Goal: Book appointment/travel/reservation

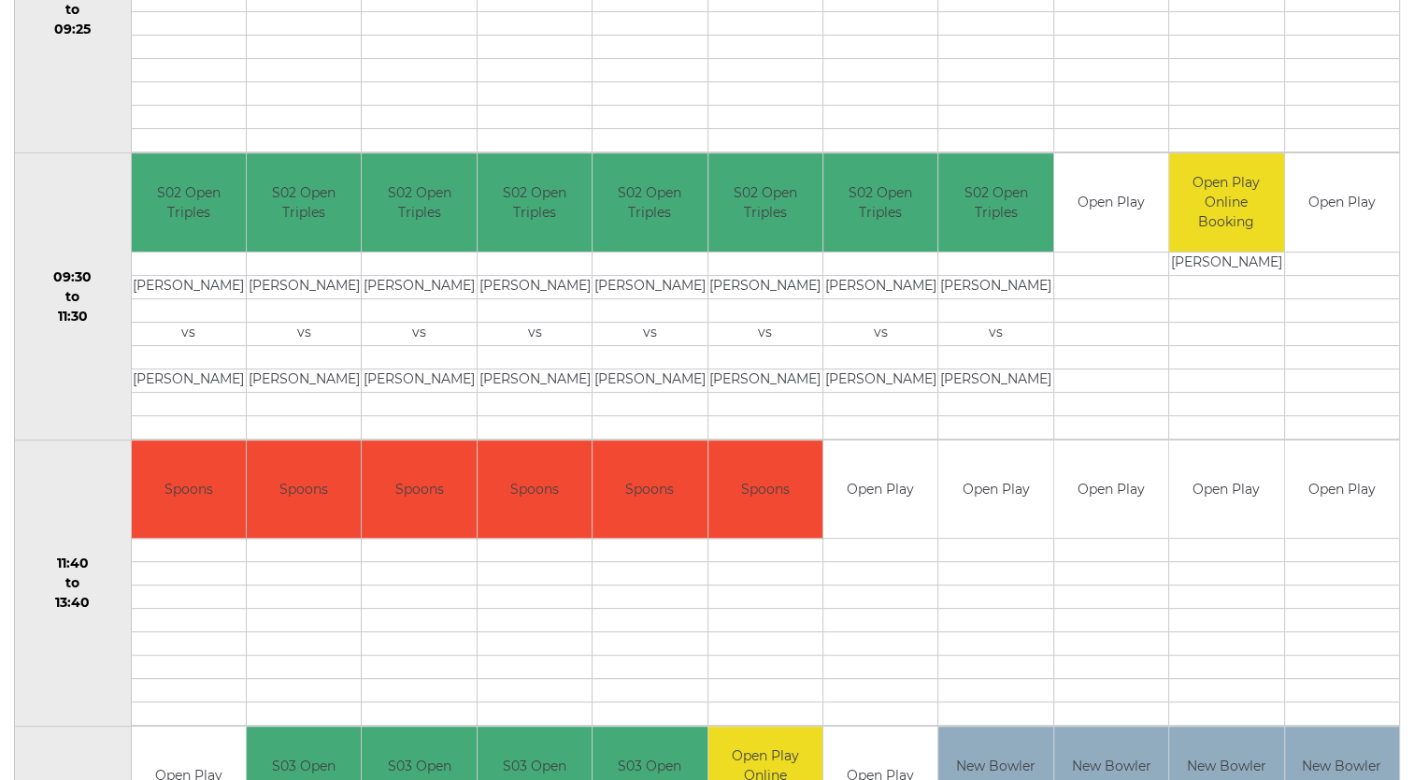
scroll to position [595, 0]
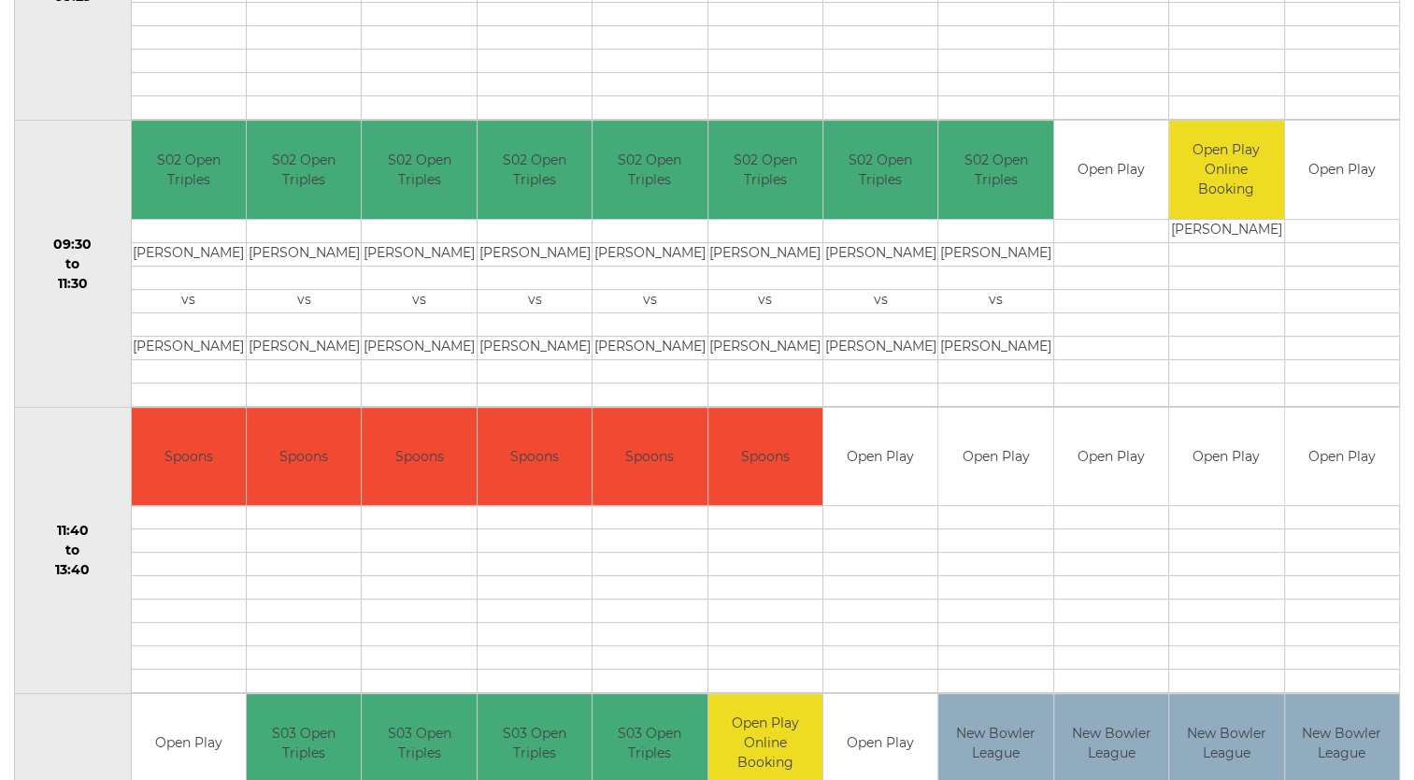
click at [1102, 512] on td at bounding box center [1111, 517] width 114 height 23
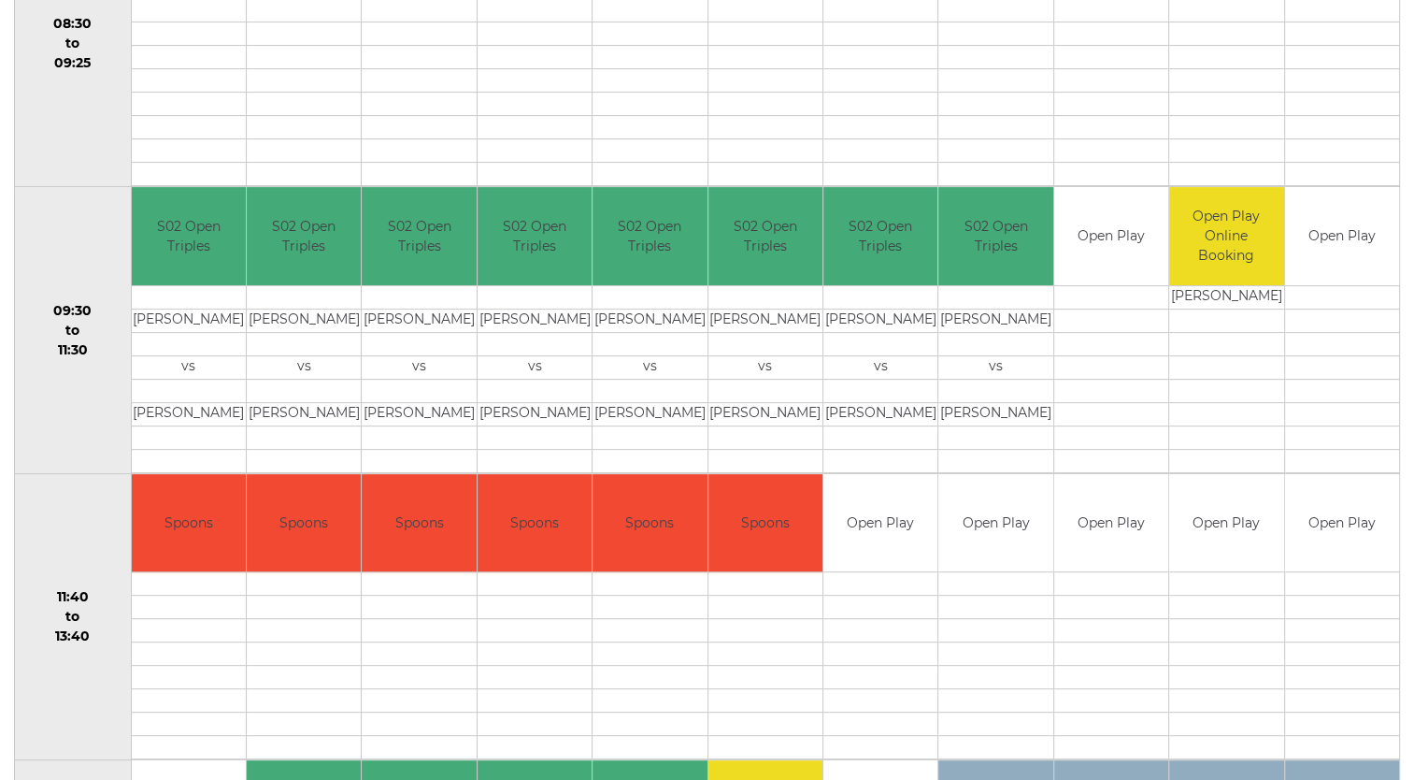
scroll to position [531, 0]
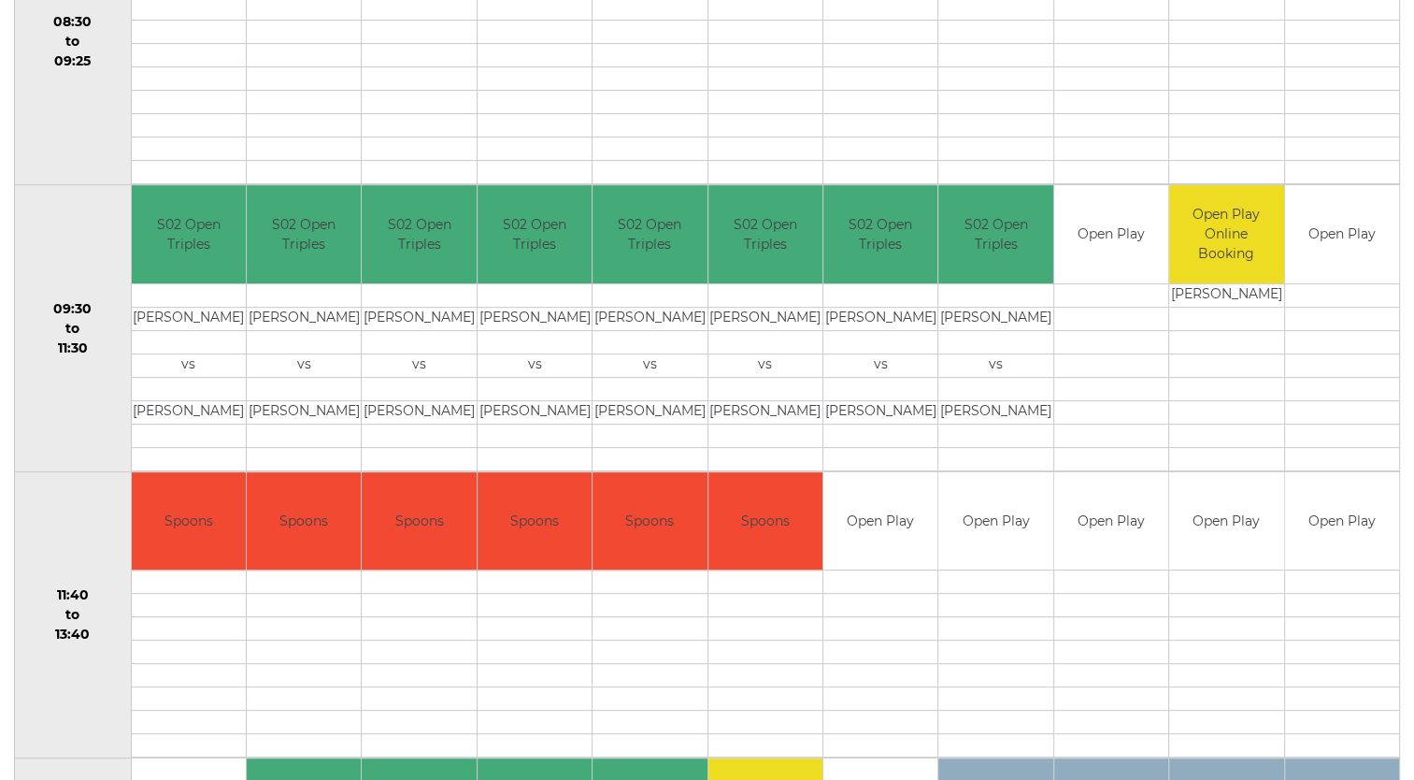
drag, startPoint x: 1411, startPoint y: 345, endPoint x: 1408, endPoint y: 424, distance: 79.5
click at [1408, 424] on div "Bowls Club Diary 2025-09-02 Choose date Book a match Tuesday 2nd September 2025…" at bounding box center [707, 349] width 1414 height 1392
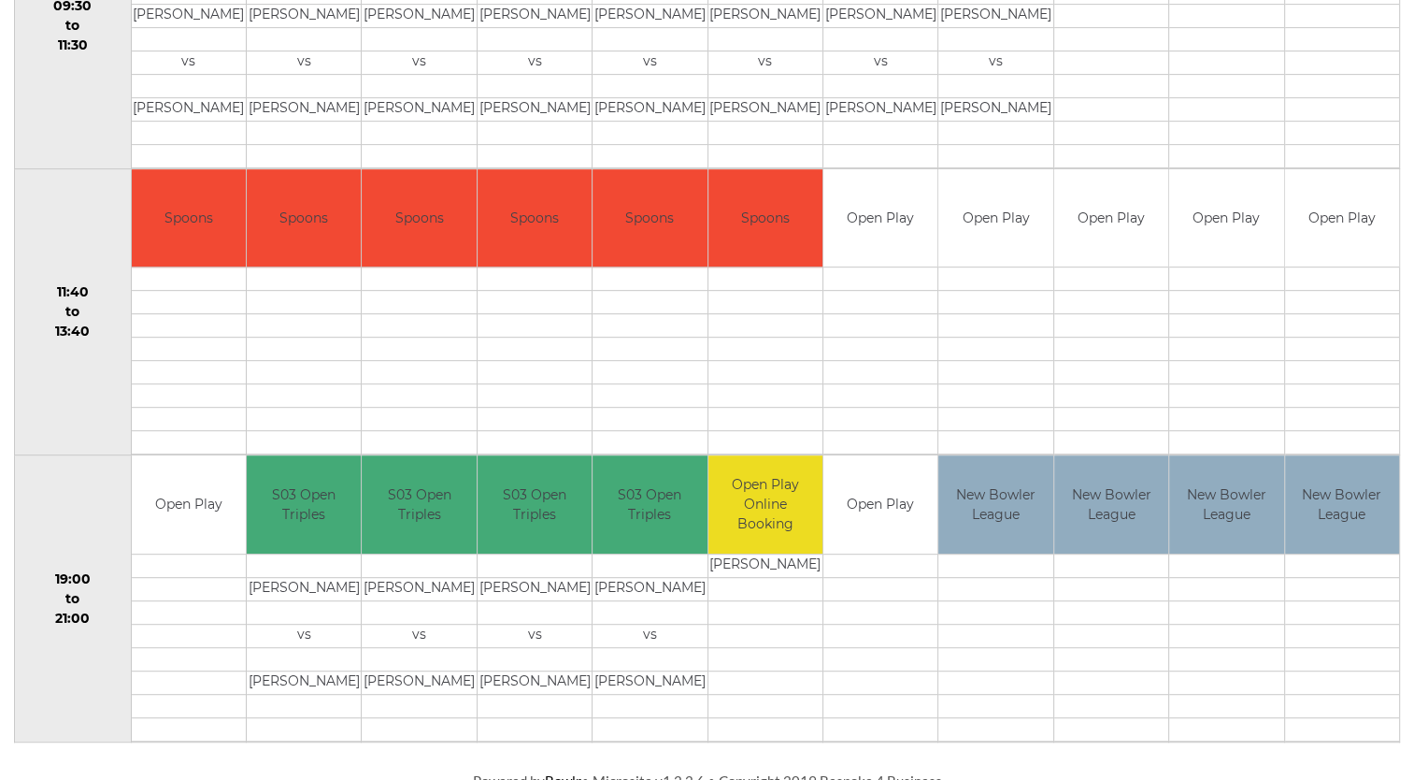
scroll to position [842, 0]
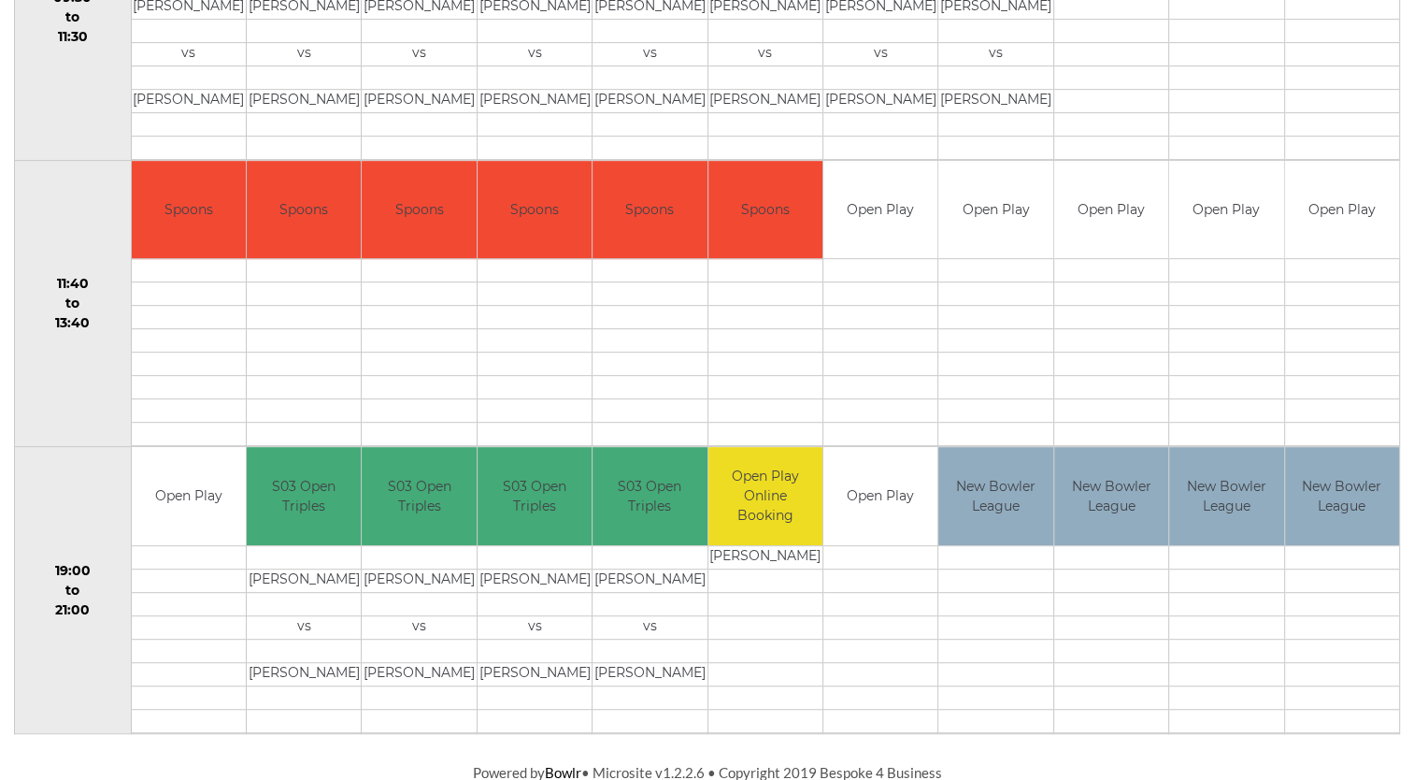
click at [1023, 271] on td at bounding box center [995, 270] width 114 height 23
click at [1009, 209] on td "Open Play" at bounding box center [995, 210] width 114 height 98
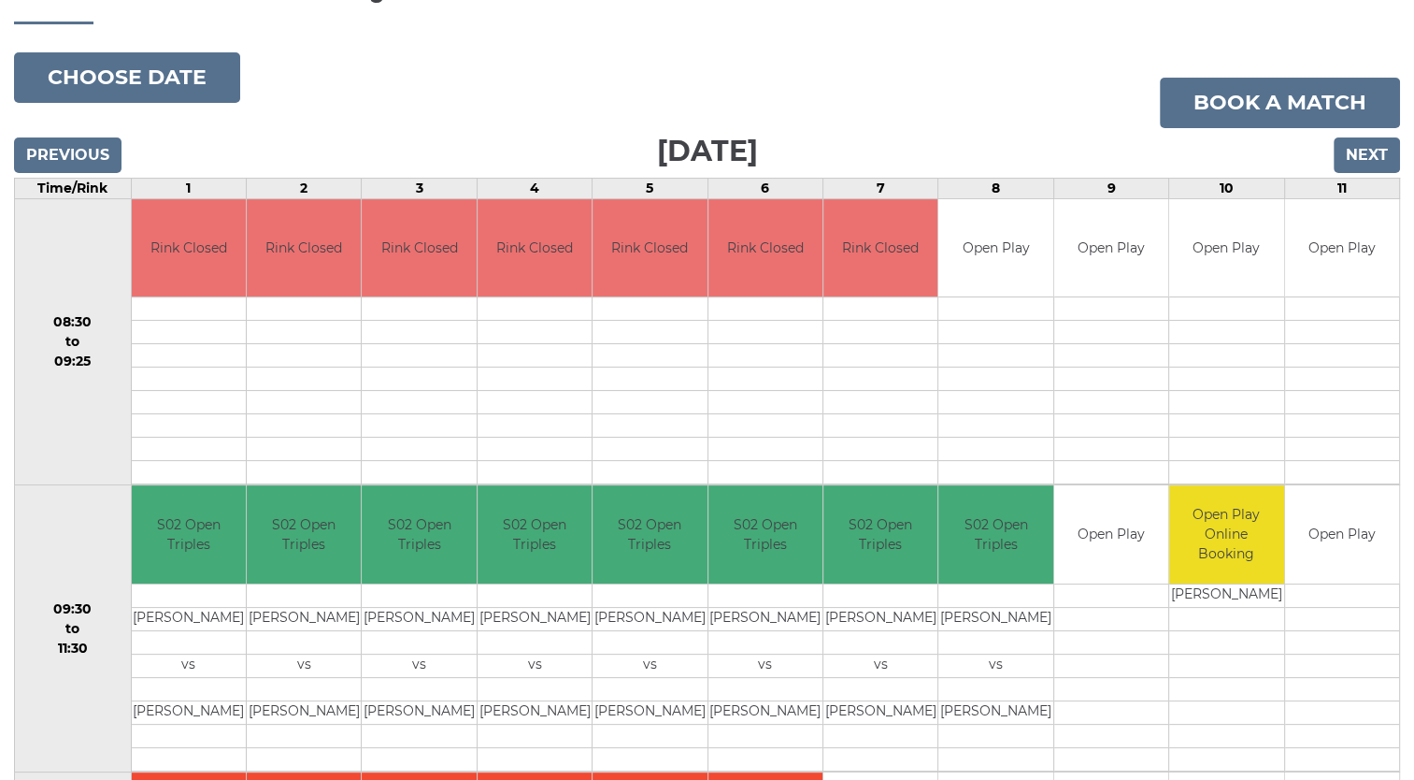
scroll to position [216, 0]
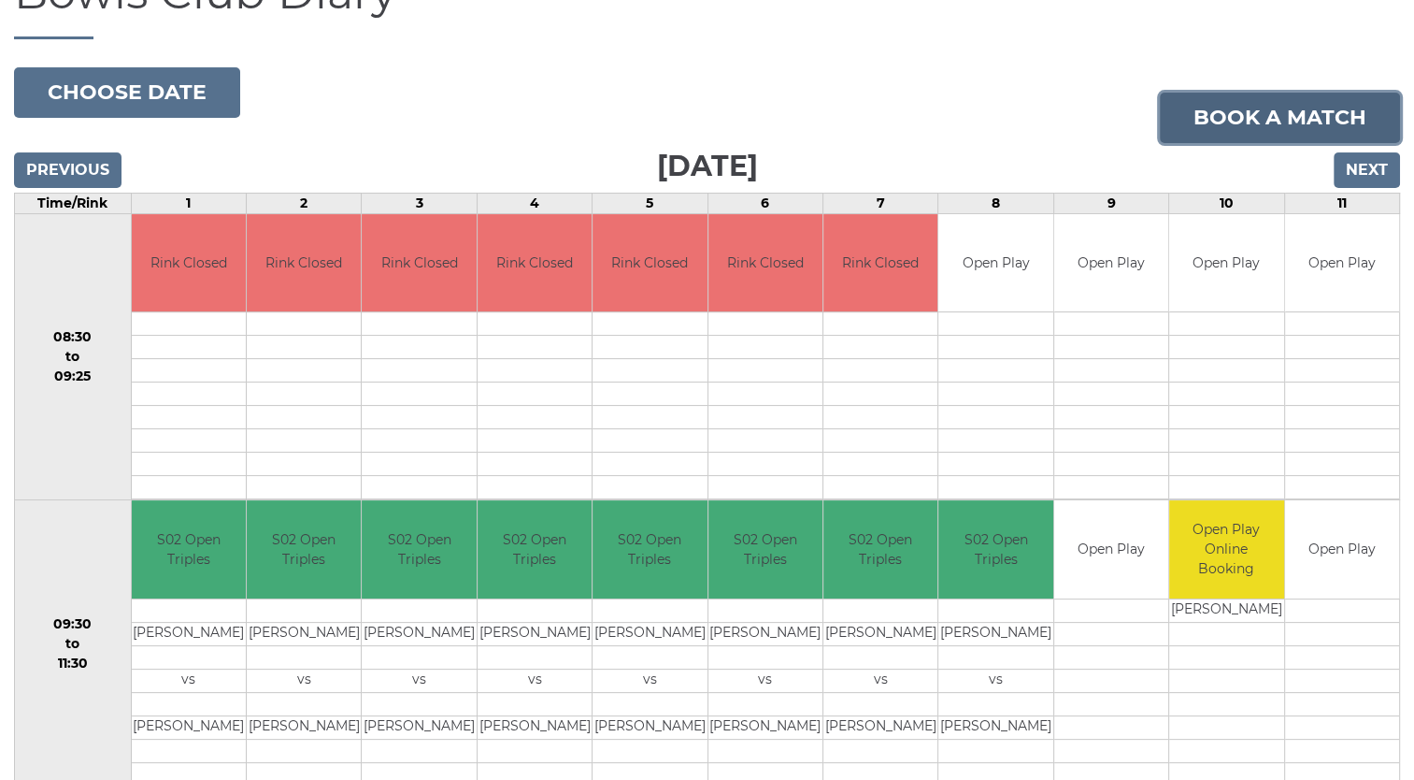
click at [1260, 117] on link "Book a match" at bounding box center [1280, 118] width 240 height 50
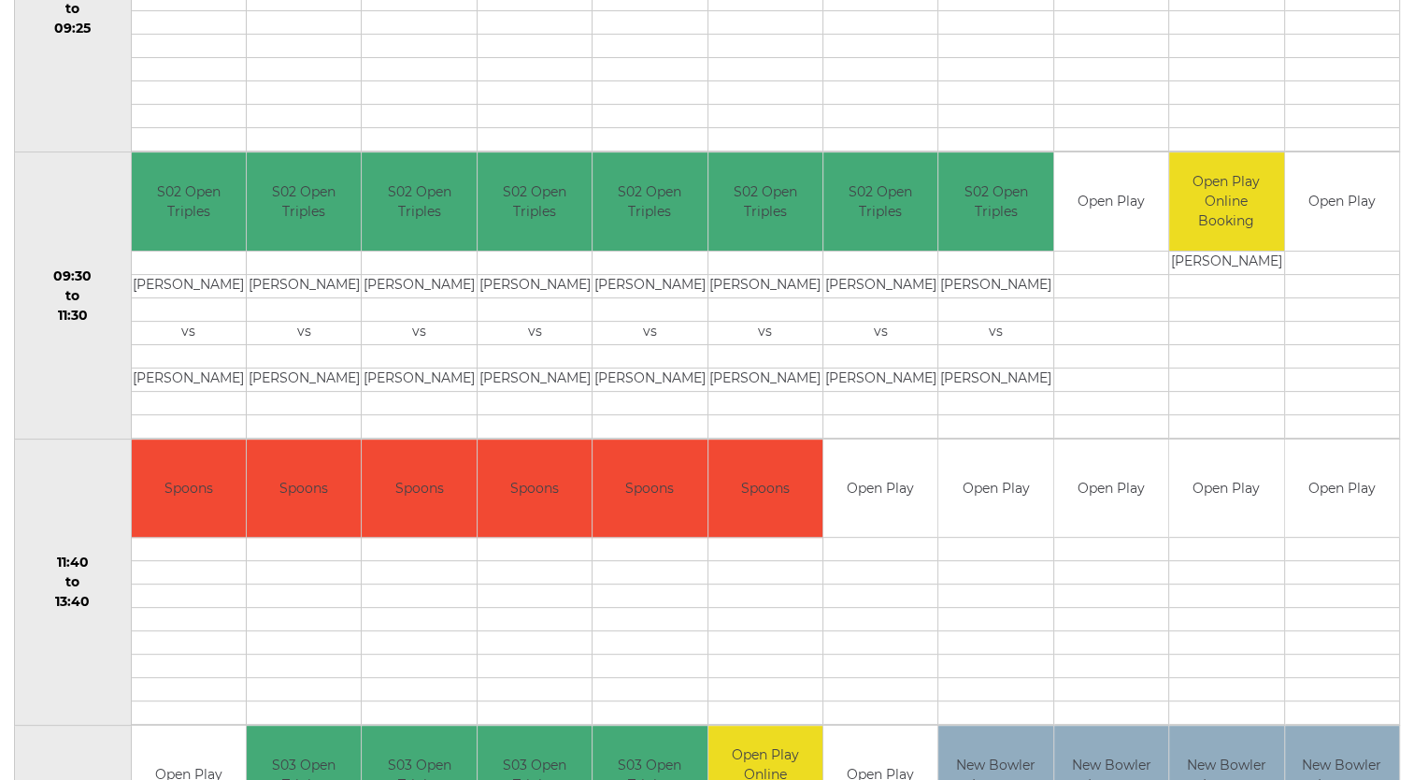
scroll to position [572, 0]
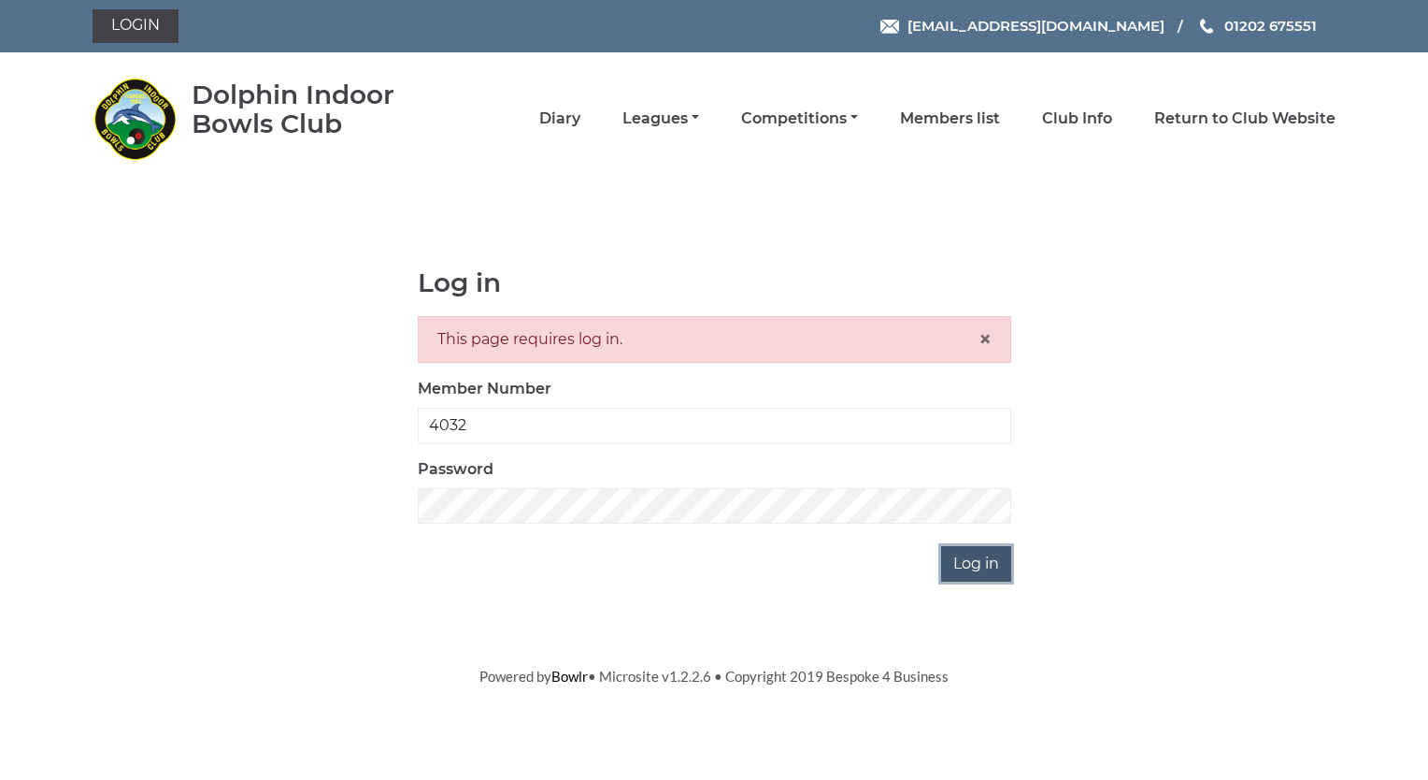
click at [973, 568] on input "Log in" at bounding box center [976, 564] width 70 height 36
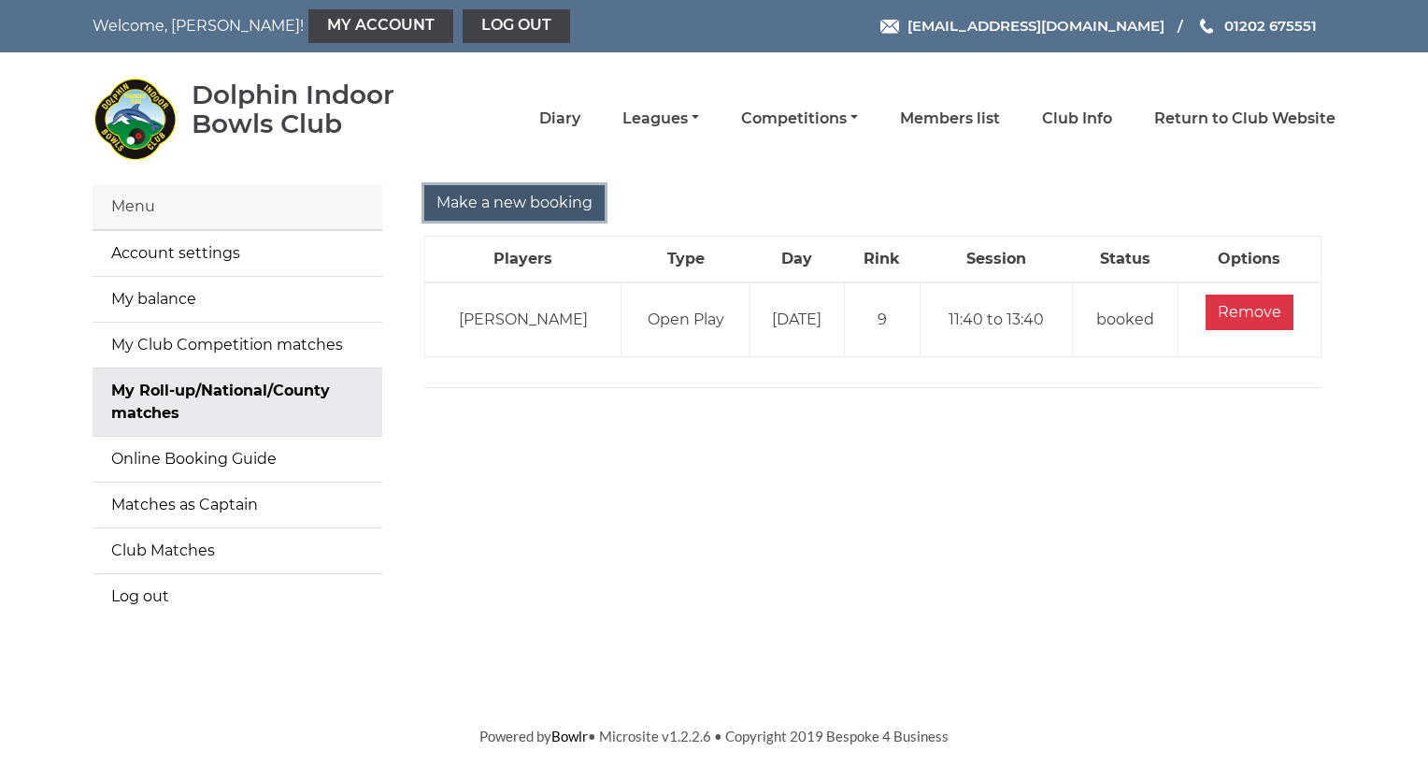
click at [451, 198] on input "Make a new booking" at bounding box center [514, 203] width 180 height 36
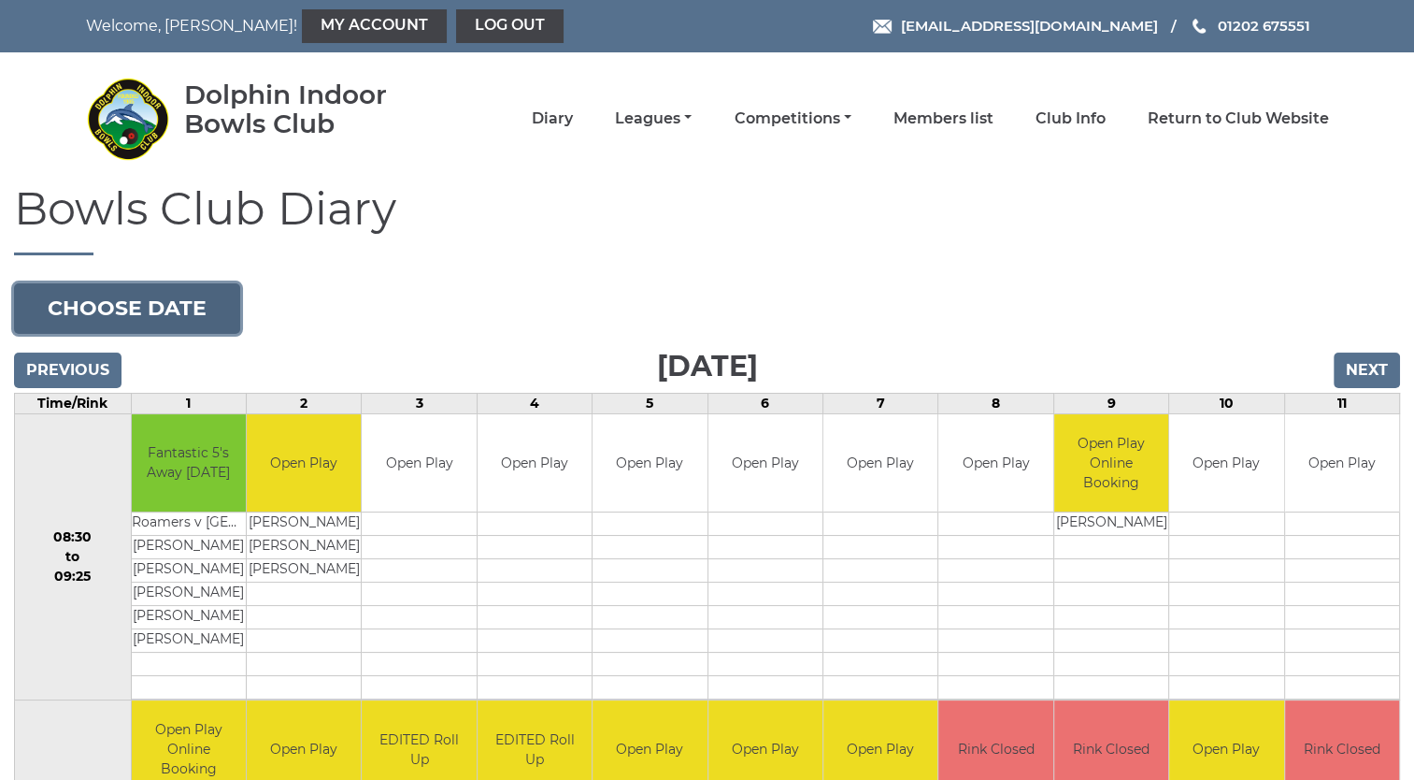
click at [154, 297] on button "Choose date" at bounding box center [127, 308] width 226 height 50
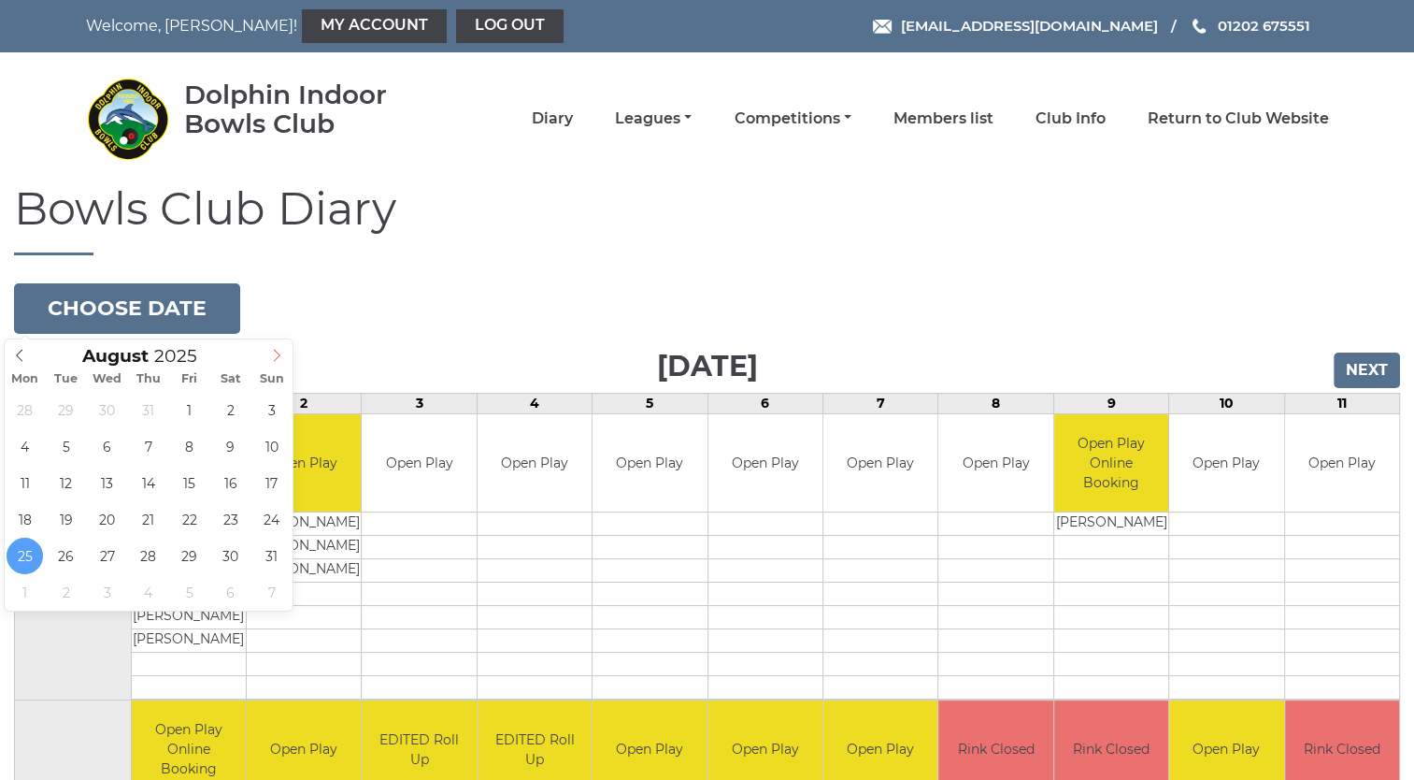
click at [280, 349] on icon at bounding box center [276, 355] width 13 height 13
type input "2025-09-02"
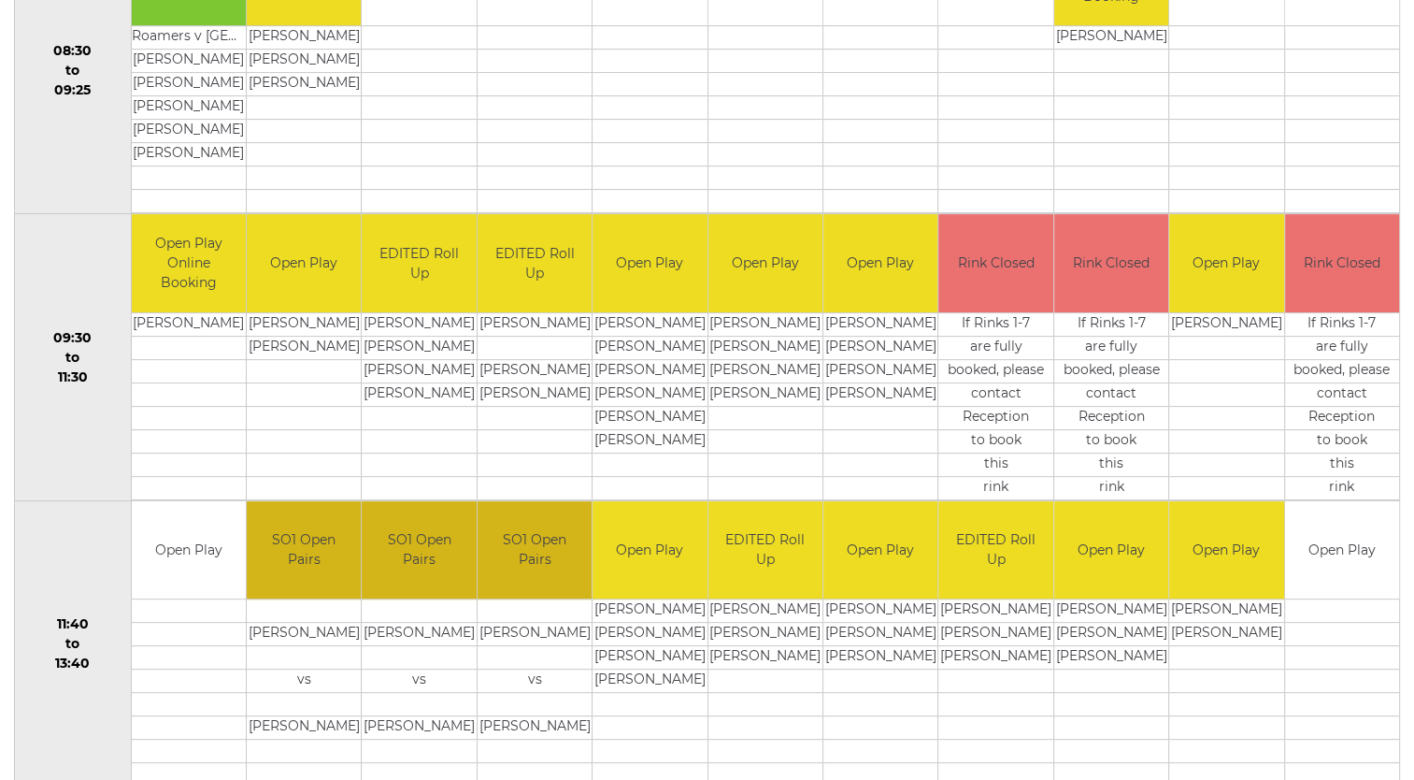
scroll to position [523, 0]
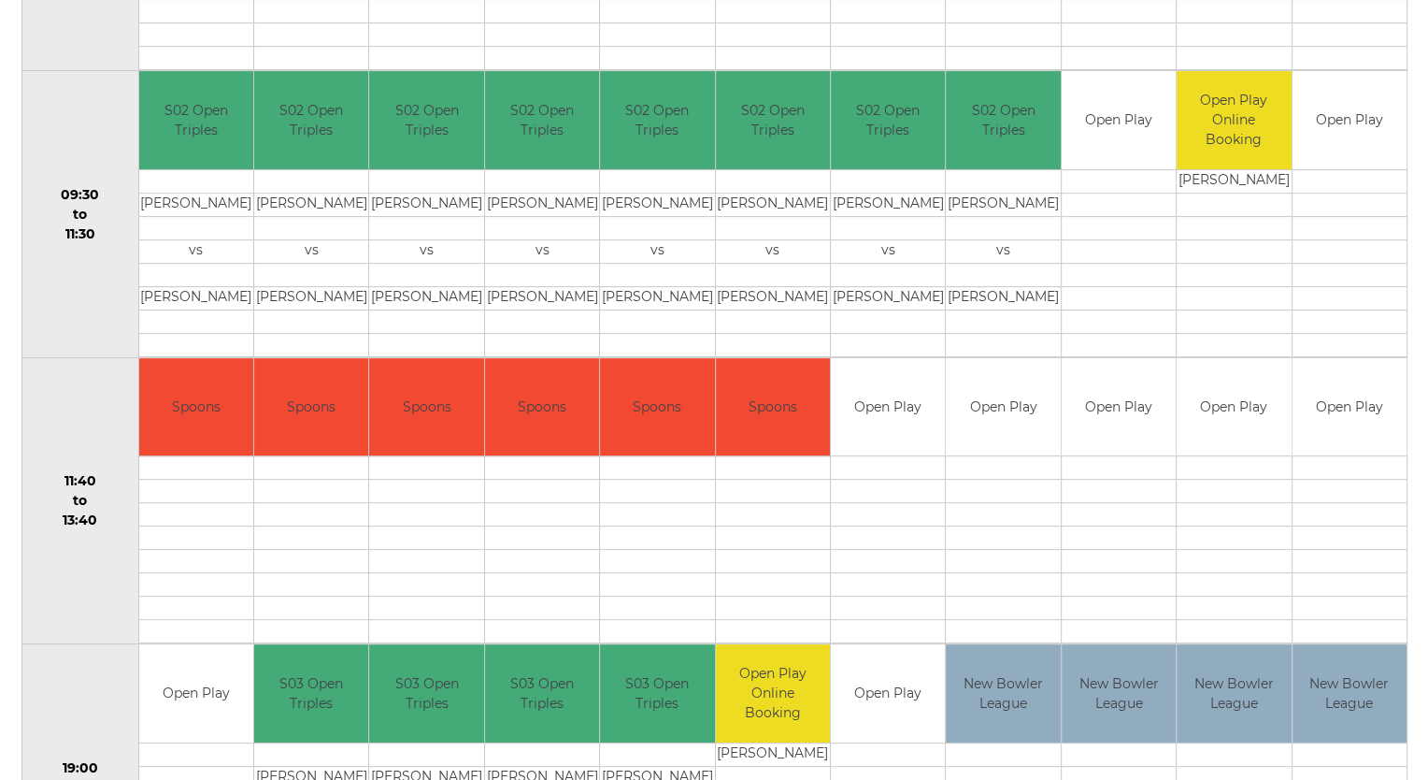
scroll to position [642, 0]
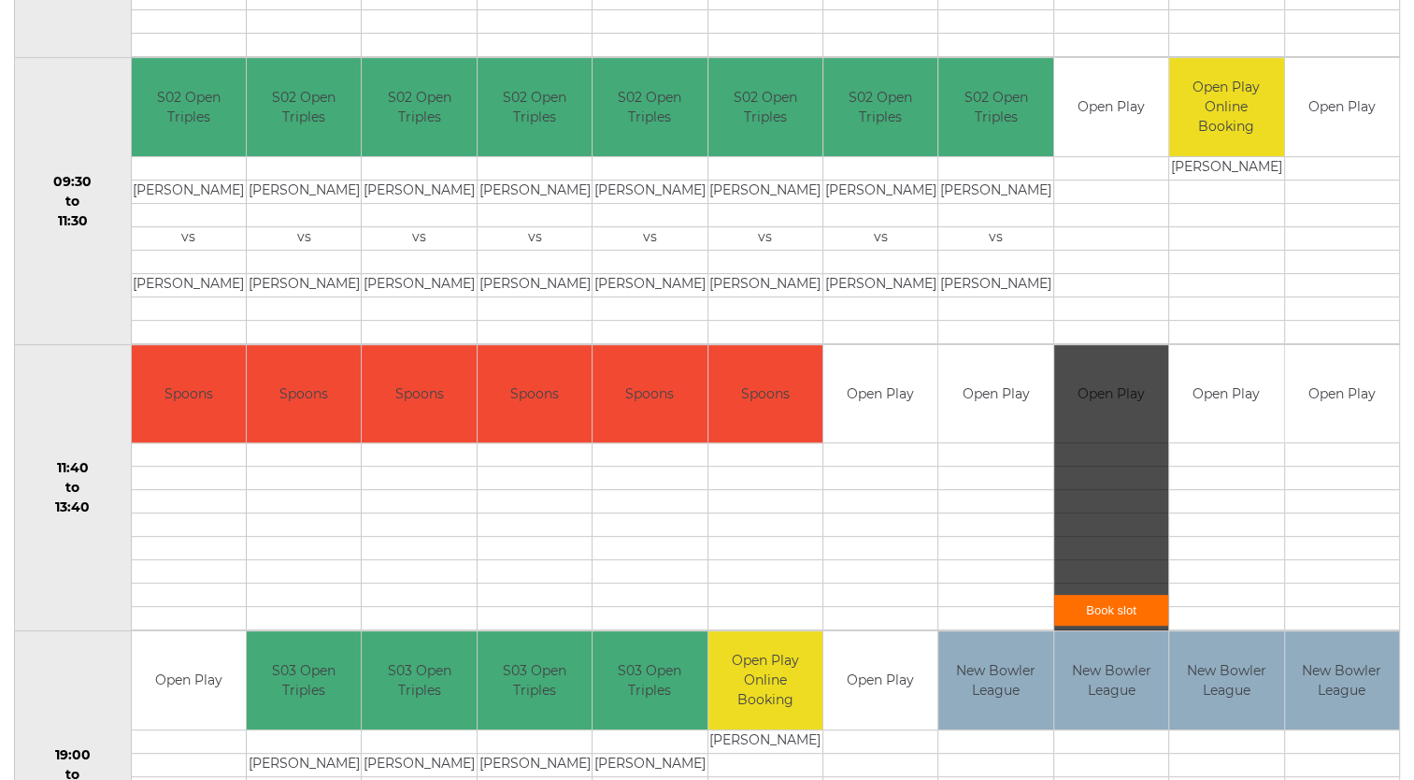
click at [1118, 611] on link "Book slot" at bounding box center [1111, 609] width 114 height 31
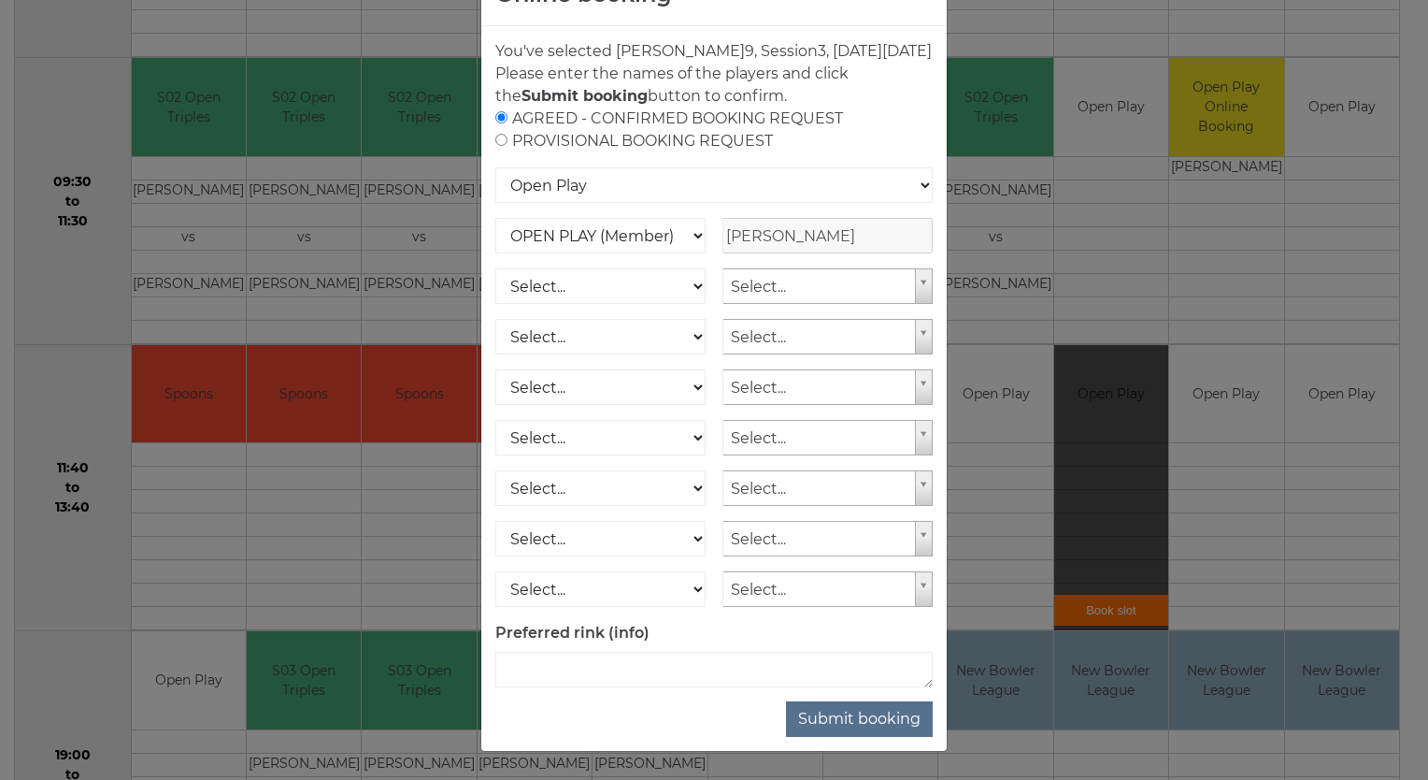
scroll to position [86, 0]
click at [870, 708] on button "Submit booking" at bounding box center [859, 719] width 147 height 36
click at [859, 718] on button "Submit booking" at bounding box center [859, 719] width 147 height 36
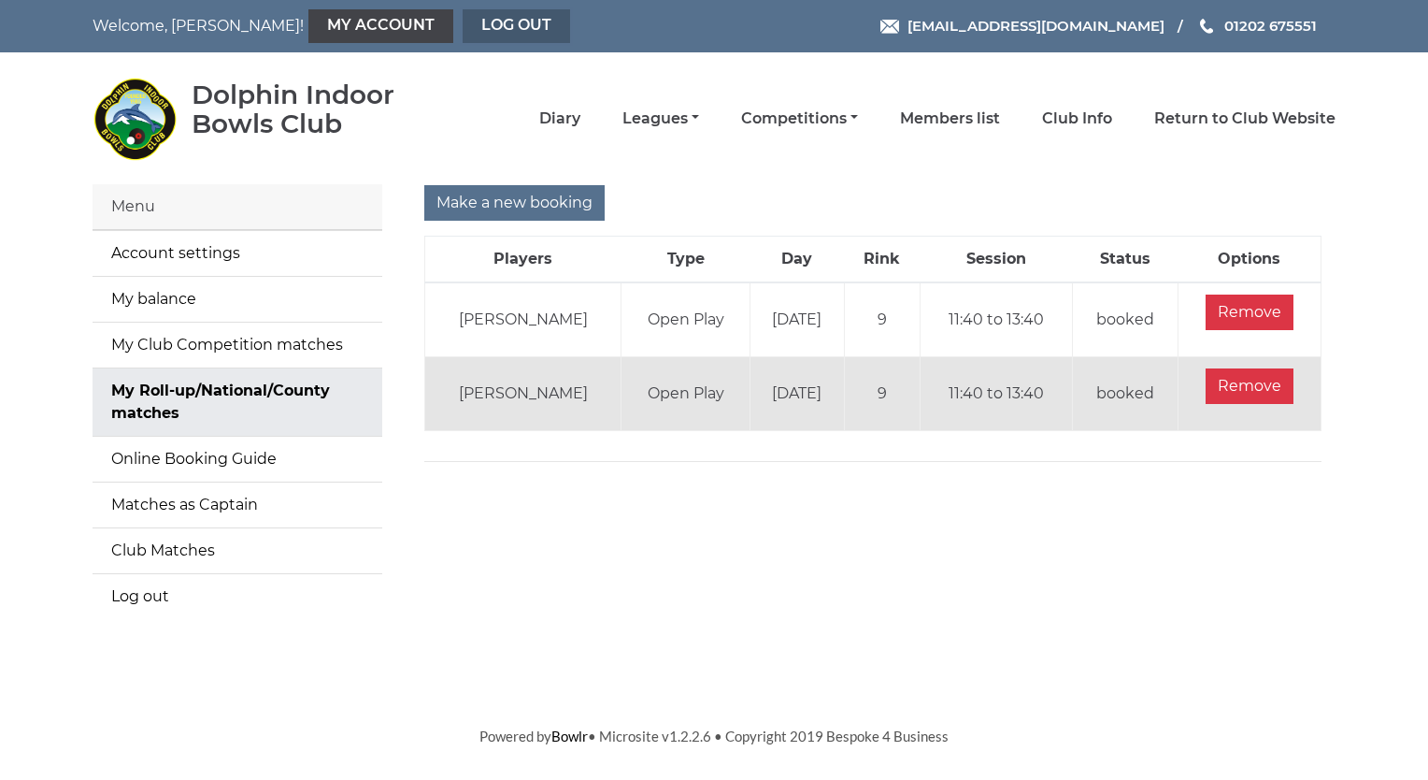
click at [463, 11] on link "Log out" at bounding box center [516, 26] width 107 height 34
